Goal: Navigation & Orientation: Find specific page/section

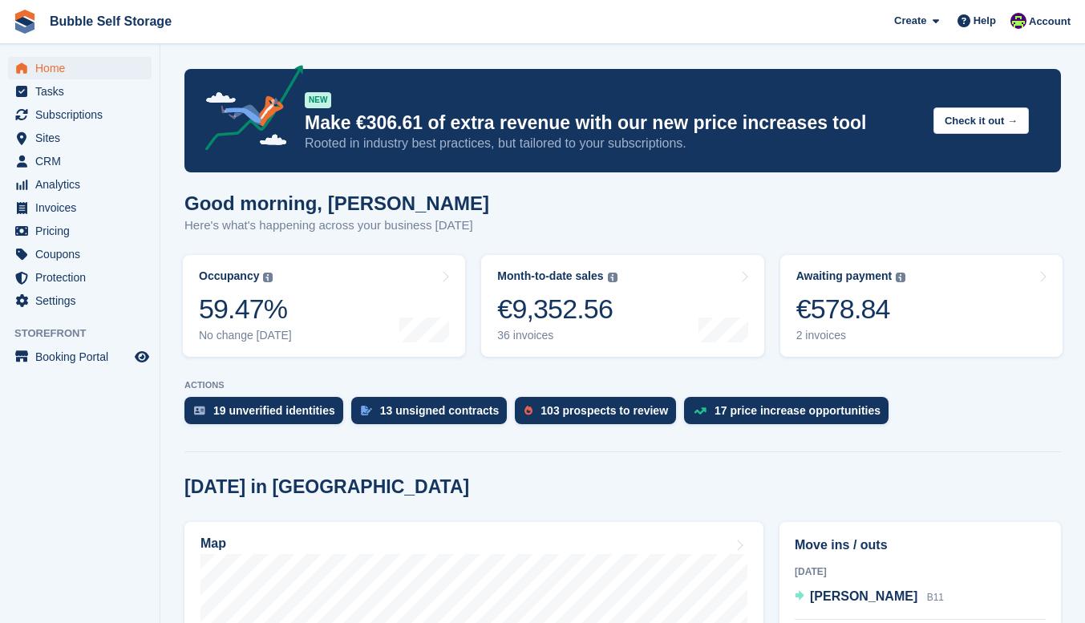
scroll to position [401, 0]
